Goal: Information Seeking & Learning: Understand process/instructions

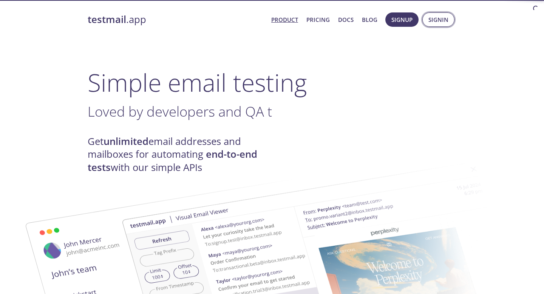
click at [438, 16] on span "Signin" at bounding box center [438, 20] width 20 height 10
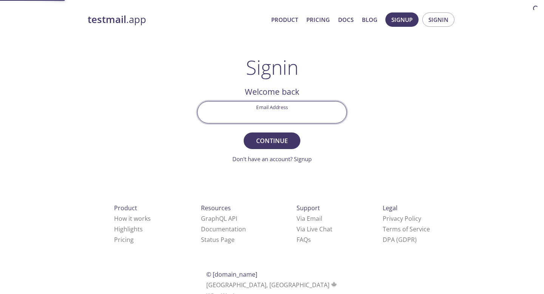
click at [191, 185] on div "Product How it works Highlights Pricing Resources GraphQL API Documentation Sta…" at bounding box center [272, 252] width 393 height 141
click at [265, 119] on input "Email Address" at bounding box center [271, 113] width 149 height 22
type input "[EMAIL_ADDRESS][DOMAIN_NAME]"
click at [272, 140] on button "Continue" at bounding box center [272, 141] width 57 height 17
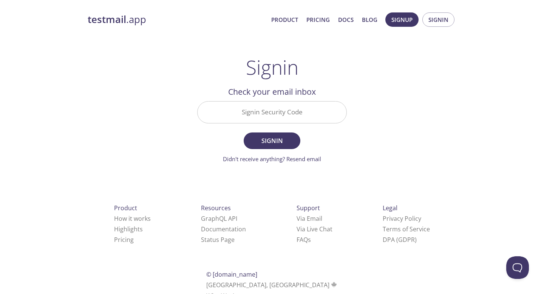
paste input "L7DNKPV"
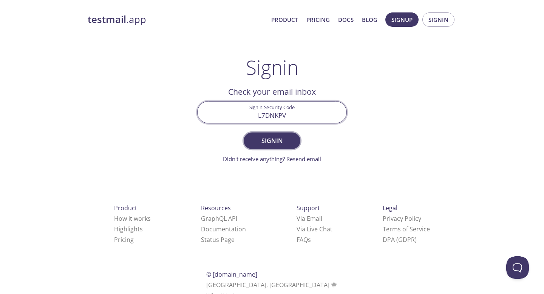
type input "L7DNKPV"
click at [269, 142] on span "Signin" at bounding box center [272, 141] width 40 height 11
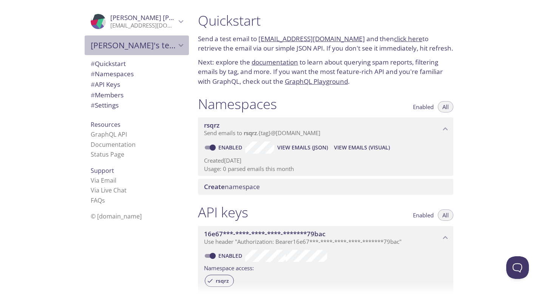
click at [128, 42] on span "[PERSON_NAME]'s team" at bounding box center [133, 45] width 85 height 11
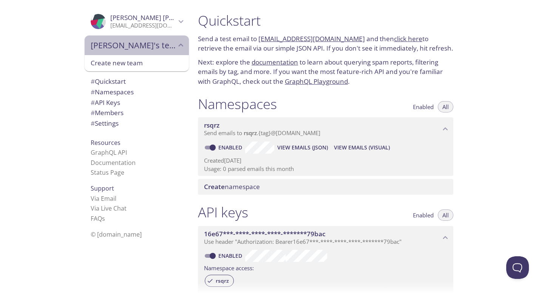
click at [128, 42] on span "[PERSON_NAME]'s team" at bounding box center [133, 45] width 85 height 11
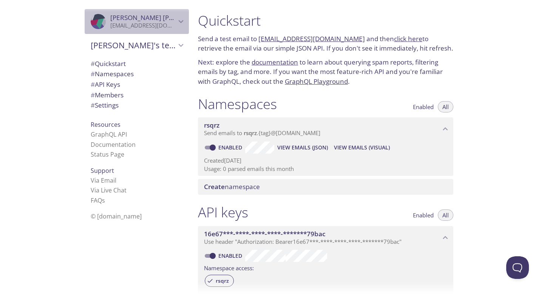
click at [147, 16] on span "[PERSON_NAME]" at bounding box center [161, 17] width 103 height 9
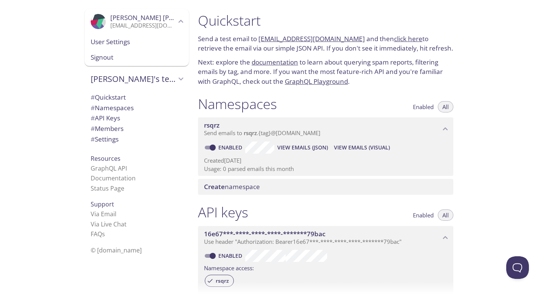
click at [147, 17] on span "[PERSON_NAME]" at bounding box center [161, 17] width 103 height 9
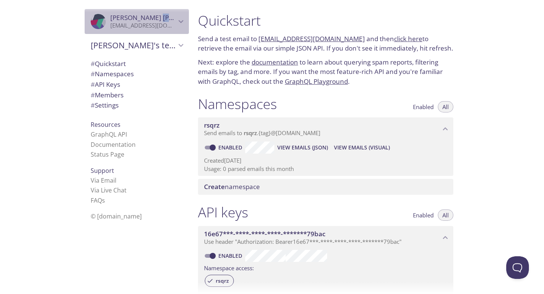
click at [147, 17] on span "[PERSON_NAME]" at bounding box center [161, 17] width 103 height 9
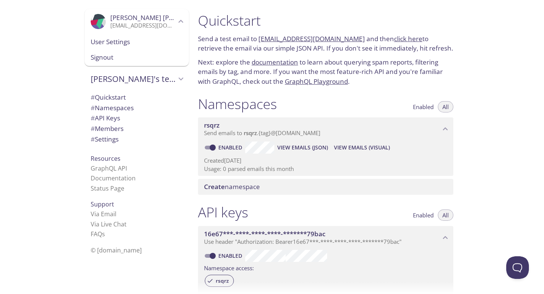
click at [142, 39] on span "User Settings" at bounding box center [137, 42] width 92 height 10
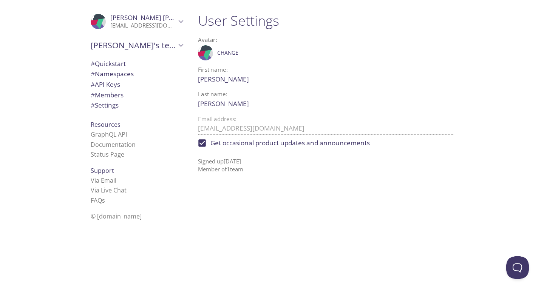
click at [137, 25] on p "[EMAIL_ADDRESS][DOMAIN_NAME]" at bounding box center [143, 26] width 66 height 8
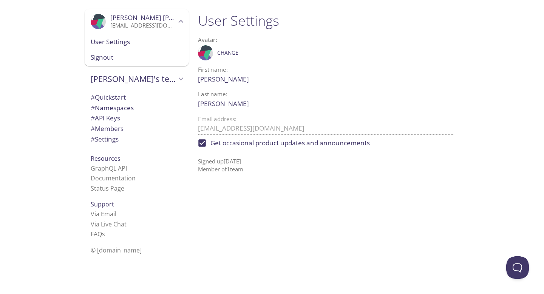
click at [149, 81] on span "[PERSON_NAME]'s team" at bounding box center [133, 79] width 85 height 11
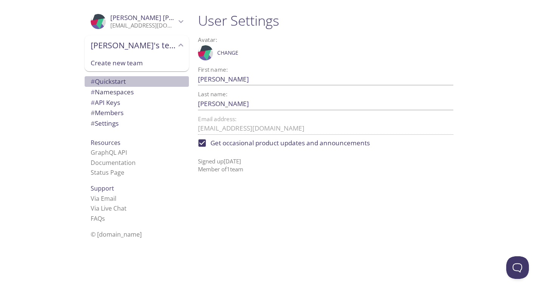
click at [140, 78] on span "# Quickstart" at bounding box center [137, 82] width 92 height 10
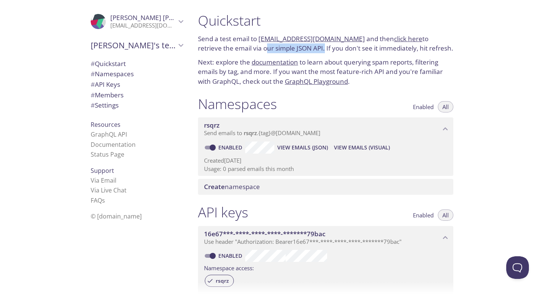
drag, startPoint x: 226, startPoint y: 48, endPoint x: 286, endPoint y: 47, distance: 60.0
click at [286, 47] on p "Send a test email to [EMAIL_ADDRESS][DOMAIN_NAME] and then click here to retrie…" at bounding box center [325, 43] width 255 height 19
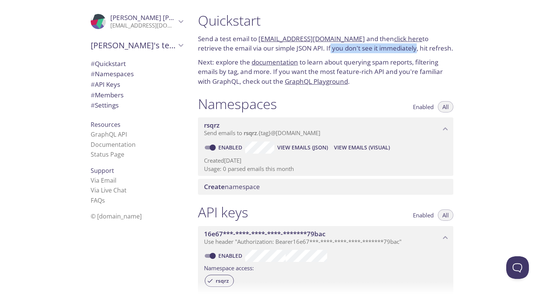
drag, startPoint x: 292, startPoint y: 49, endPoint x: 377, endPoint y: 51, distance: 85.0
click at [378, 51] on p "Send a test email to [EMAIL_ADDRESS][DOMAIN_NAME] and then click here to retrie…" at bounding box center [325, 43] width 255 height 19
click at [377, 51] on p "Send a test email to [EMAIL_ADDRESS][DOMAIN_NAME] and then click here to retrie…" at bounding box center [325, 43] width 255 height 19
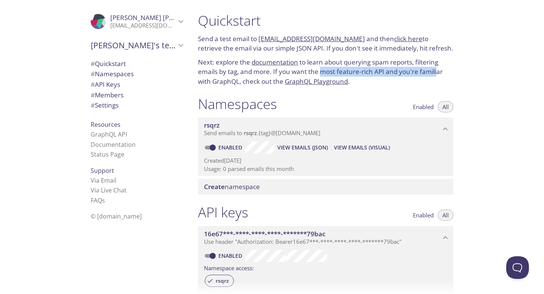
drag, startPoint x: 321, startPoint y: 72, endPoint x: 437, endPoint y: 72, distance: 115.9
click at [437, 72] on p "Next: explore the documentation to learn about querying spam reports, filtering…" at bounding box center [325, 71] width 255 height 29
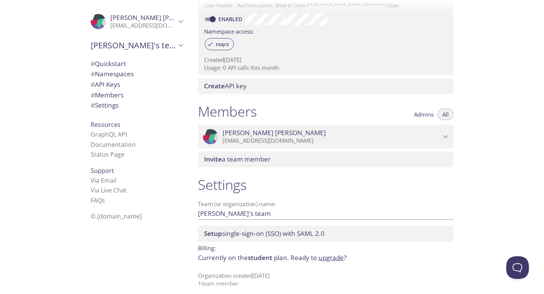
scroll to position [236, 0]
click at [116, 134] on link "GraphQL API" at bounding box center [109, 134] width 36 height 8
click at [111, 133] on link "GraphQL API" at bounding box center [109, 134] width 36 height 8
